Goal: Complete application form

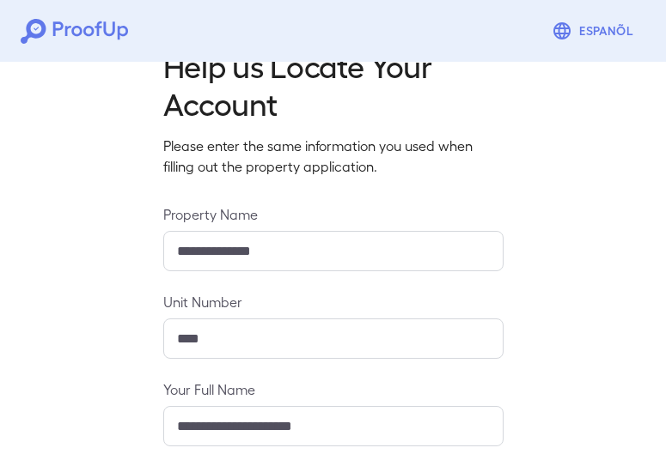
scroll to position [65, 0]
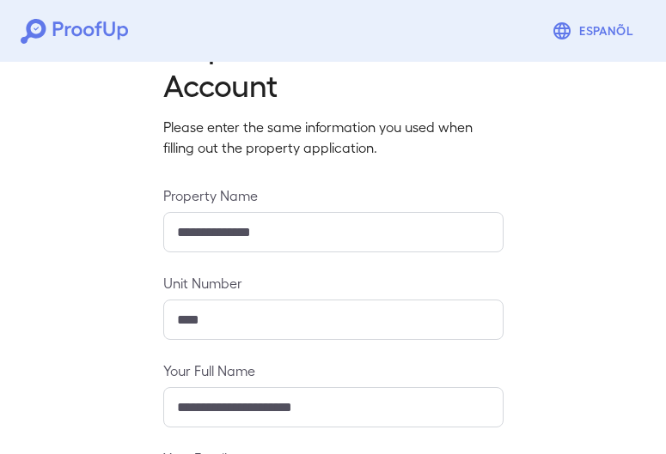
click at [287, 239] on input "**********" at bounding box center [333, 232] width 340 height 40
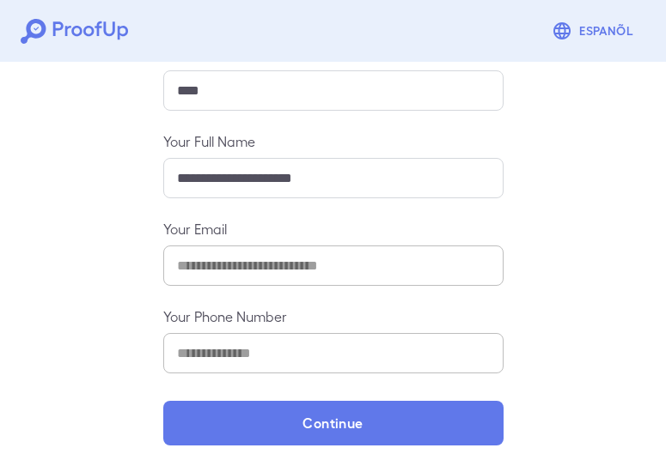
scroll to position [314, 0]
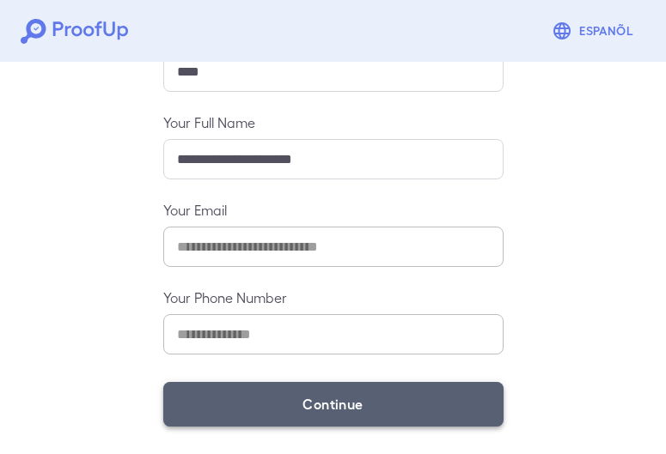
click at [285, 399] on button "Continue" at bounding box center [333, 404] width 340 height 45
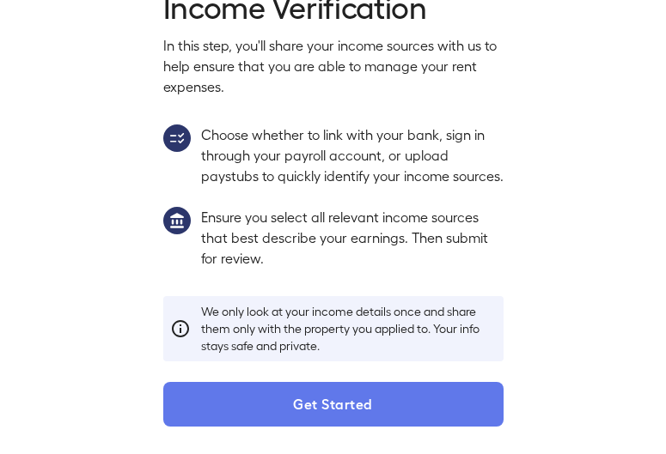
scroll to position [271, 0]
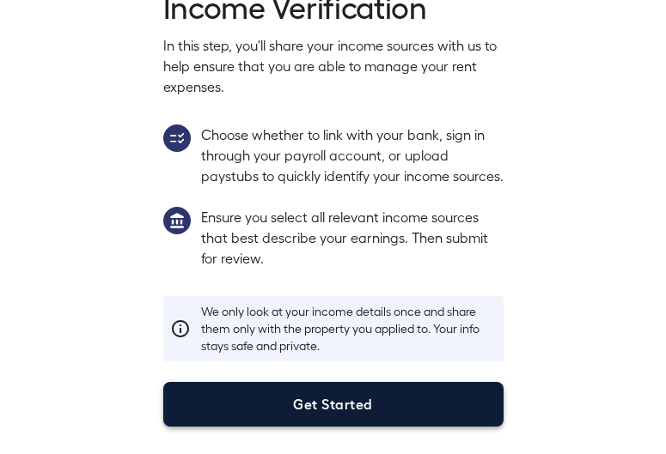
click at [295, 399] on button "Get Started" at bounding box center [333, 404] width 340 height 45
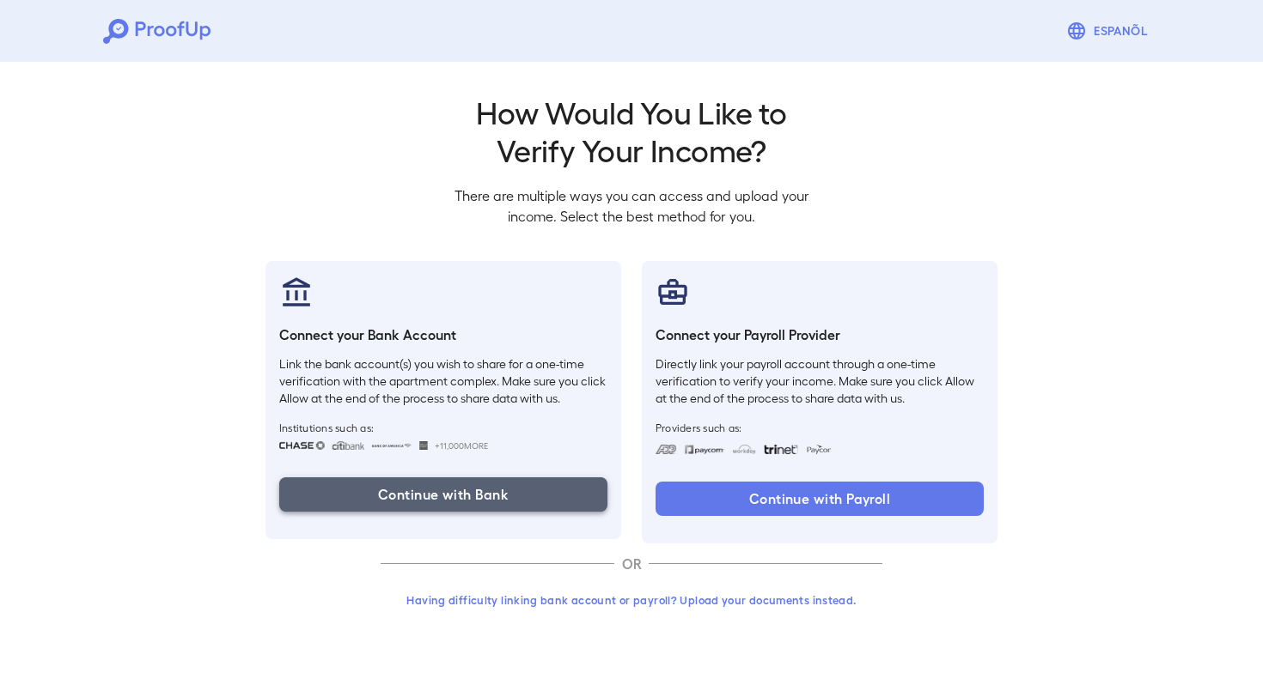
click at [521, 454] on button "Continue with Bank" at bounding box center [443, 495] width 328 height 34
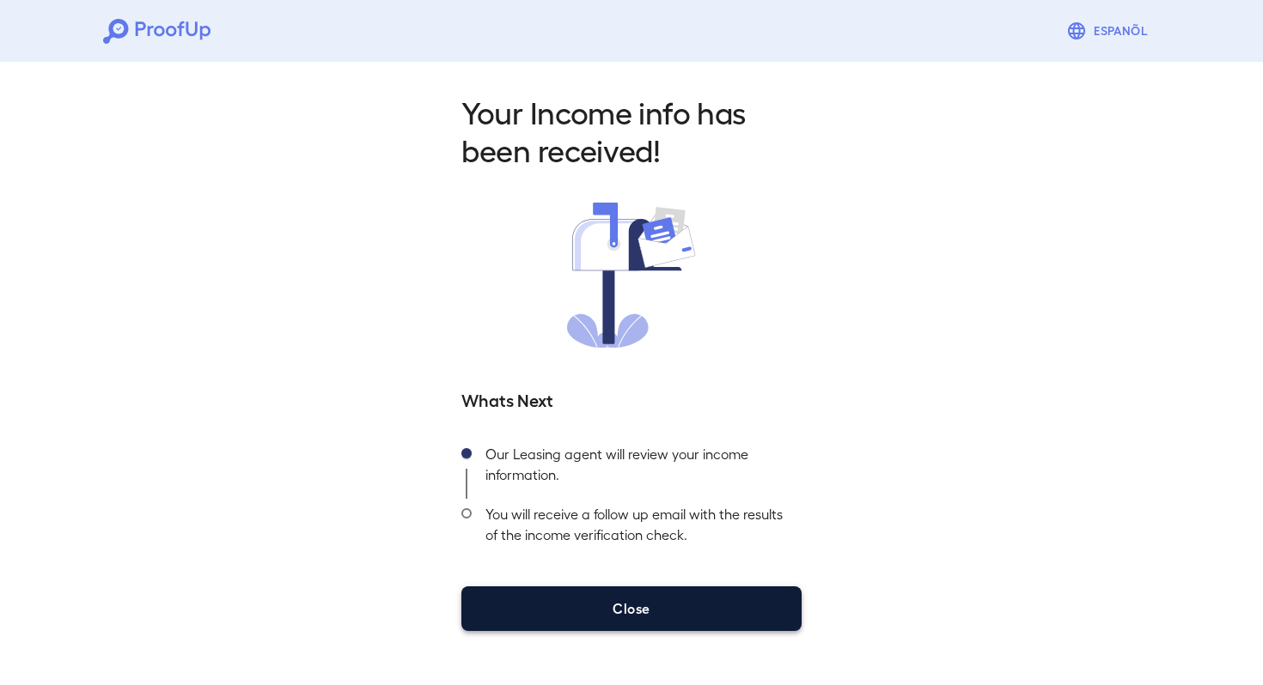
click at [628, 454] on button "Close" at bounding box center [631, 609] width 340 height 45
